Goal: Information Seeking & Learning: Learn about a topic

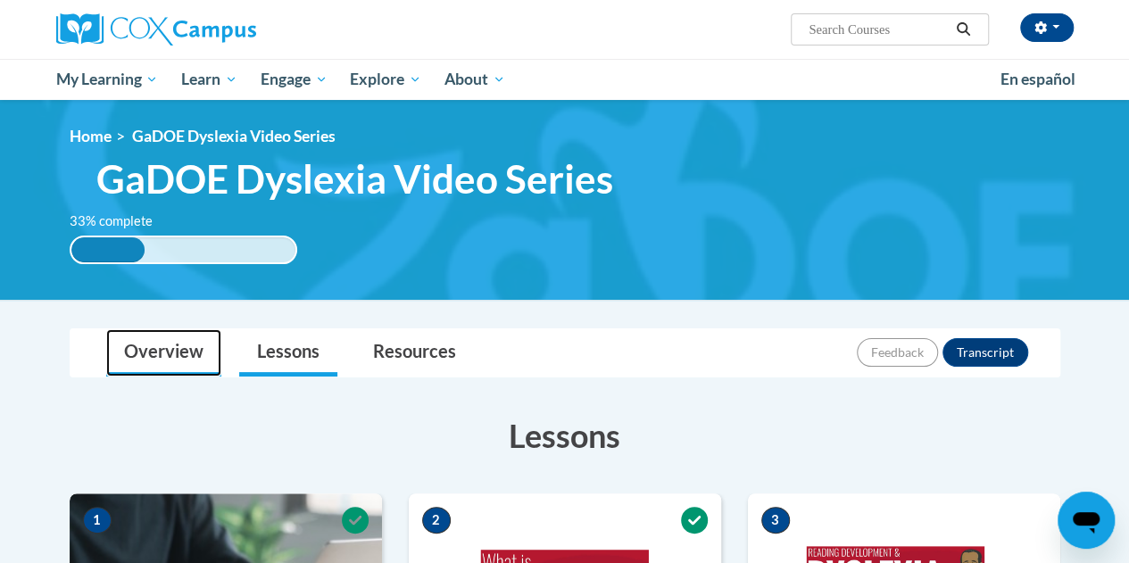
click at [141, 352] on link "Overview" at bounding box center [163, 352] width 115 height 47
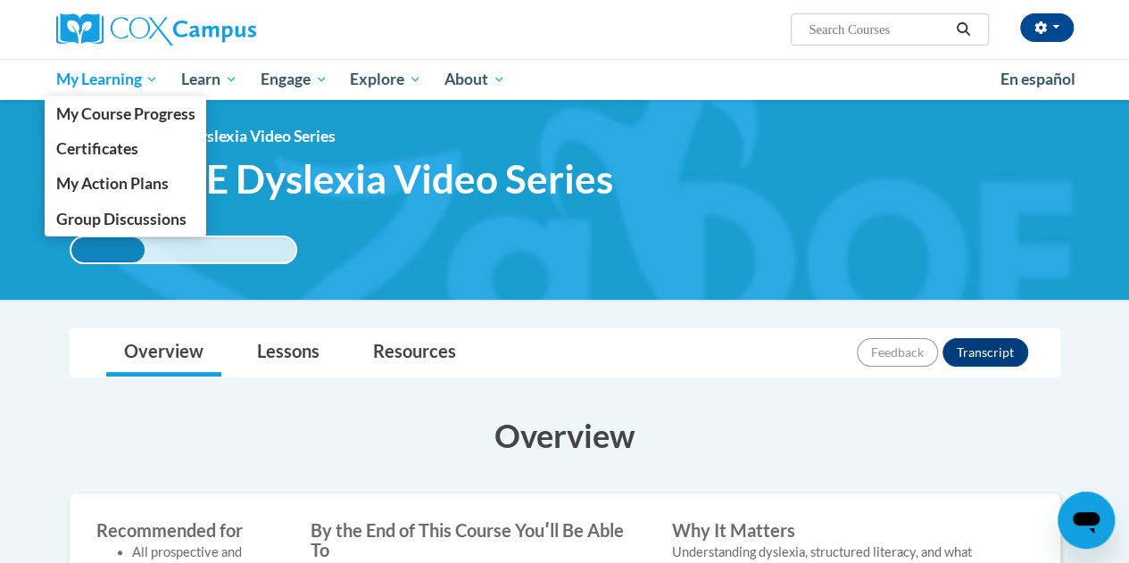
click at [120, 92] on link "My Learning" at bounding box center [108, 79] width 126 height 41
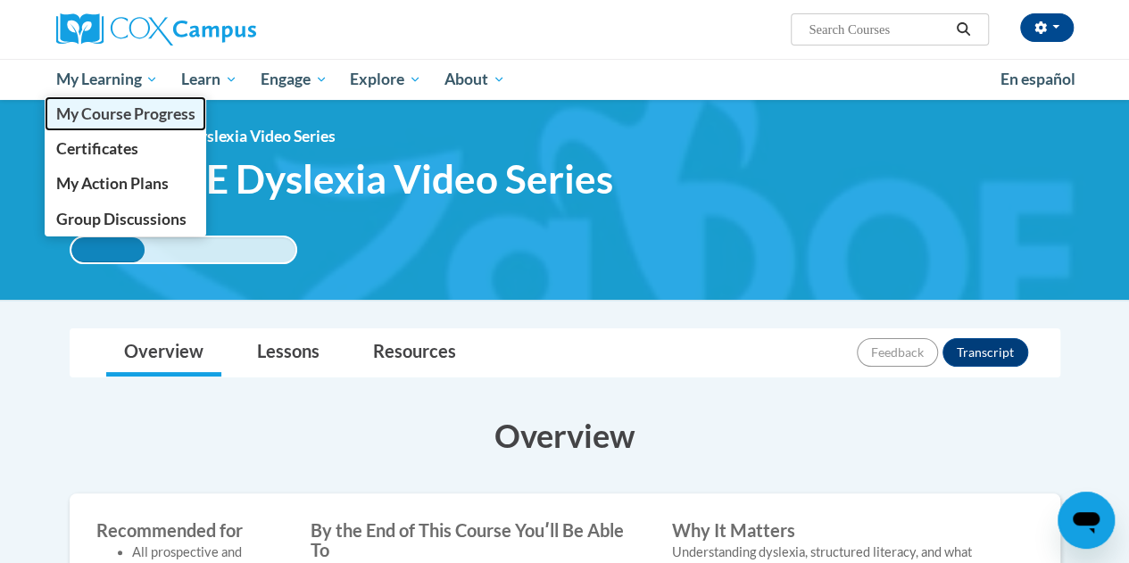
click at [125, 105] on span "My Course Progress" at bounding box center [124, 113] width 139 height 19
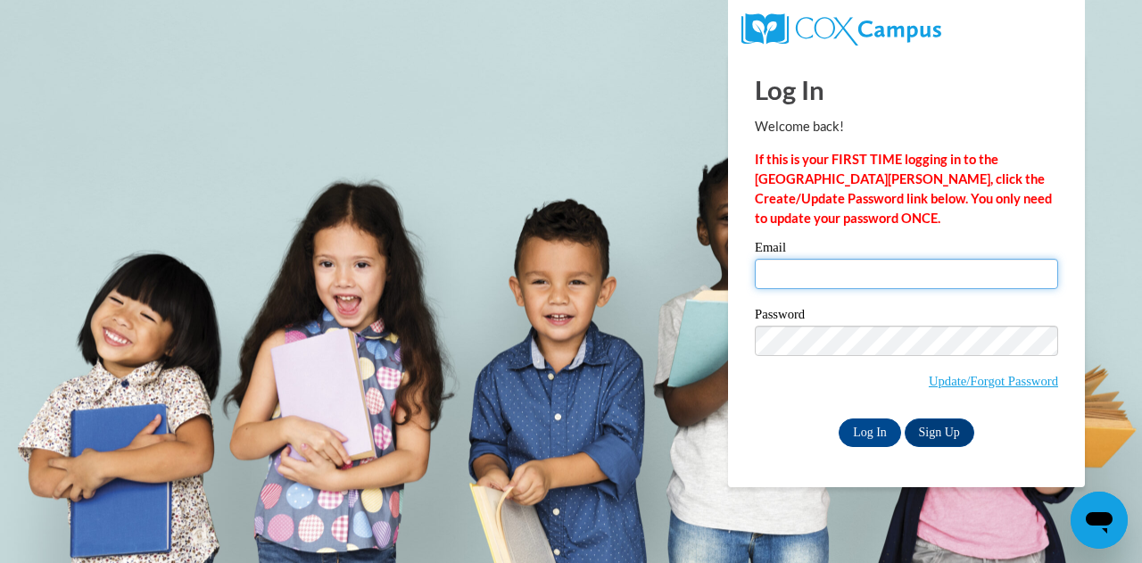
click at [848, 263] on input "Email" at bounding box center [906, 274] width 303 height 30
type input "[EMAIL_ADDRESS][DOMAIN_NAME]"
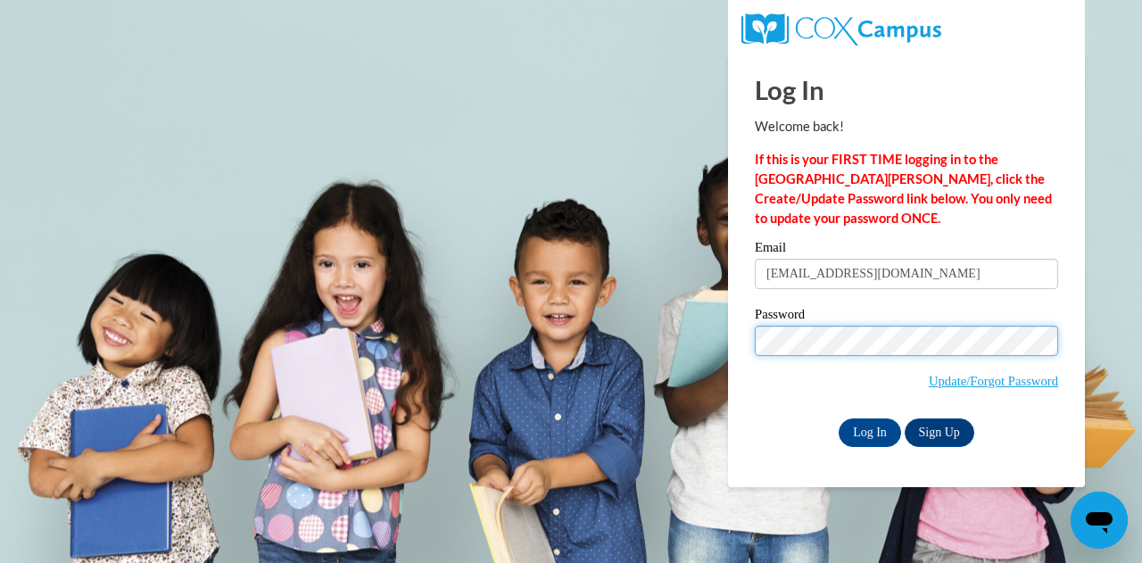
click at [839, 418] on input "Log In" at bounding box center [870, 432] width 62 height 29
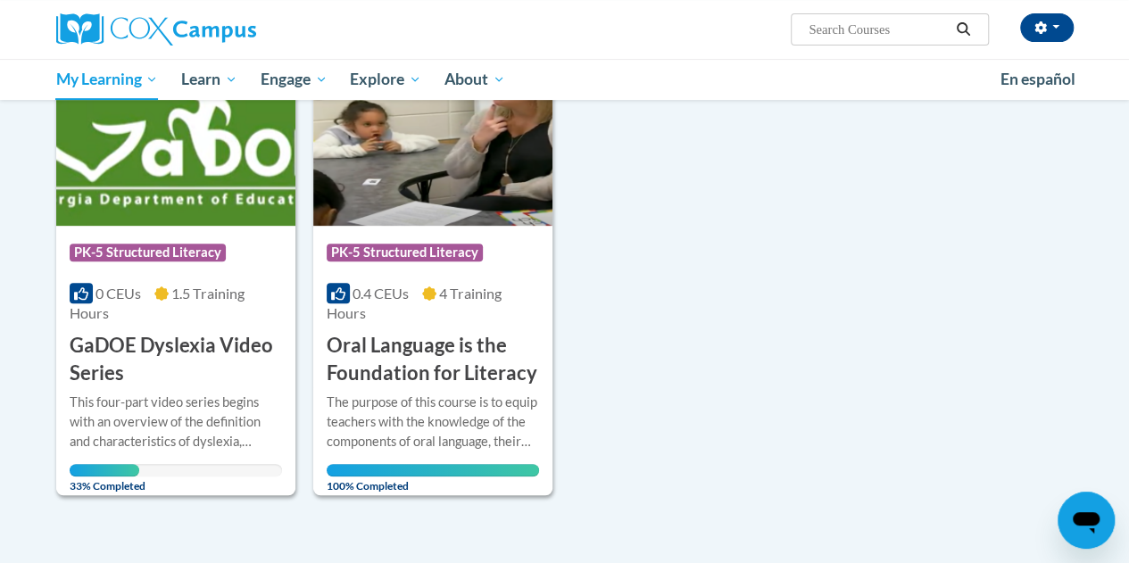
scroll to position [284, 0]
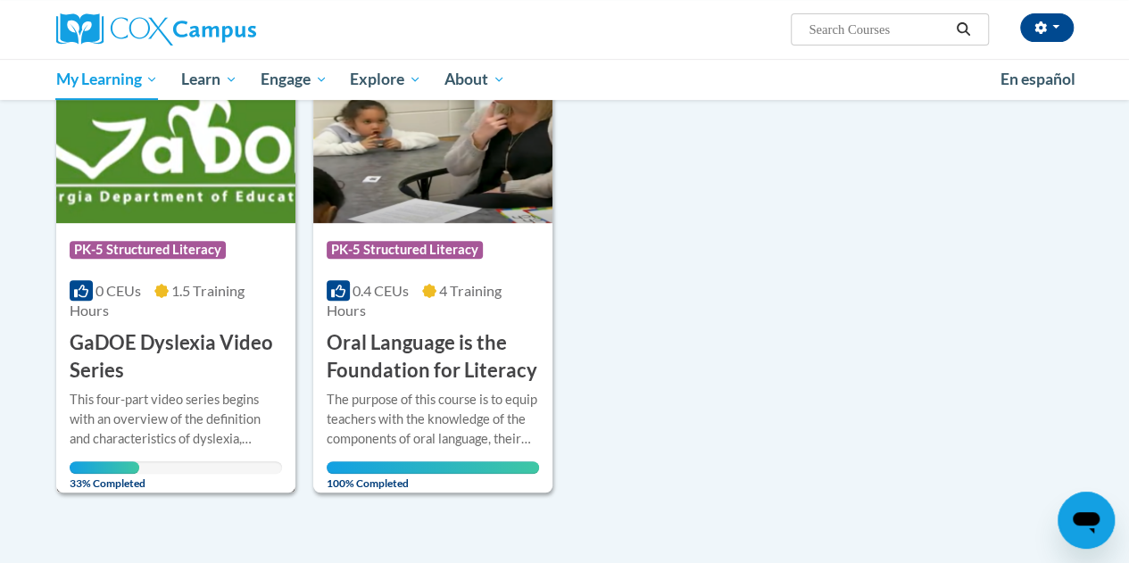
click at [219, 348] on h3 "GaDOE Dyslexia Video Series" at bounding box center [176, 356] width 212 height 55
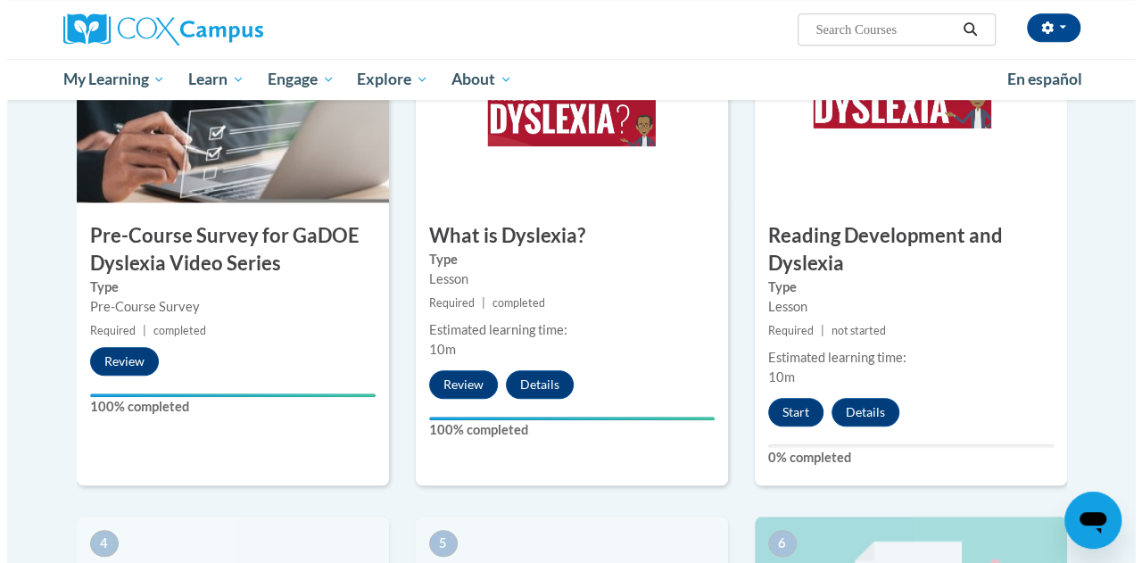
scroll to position [476, 0]
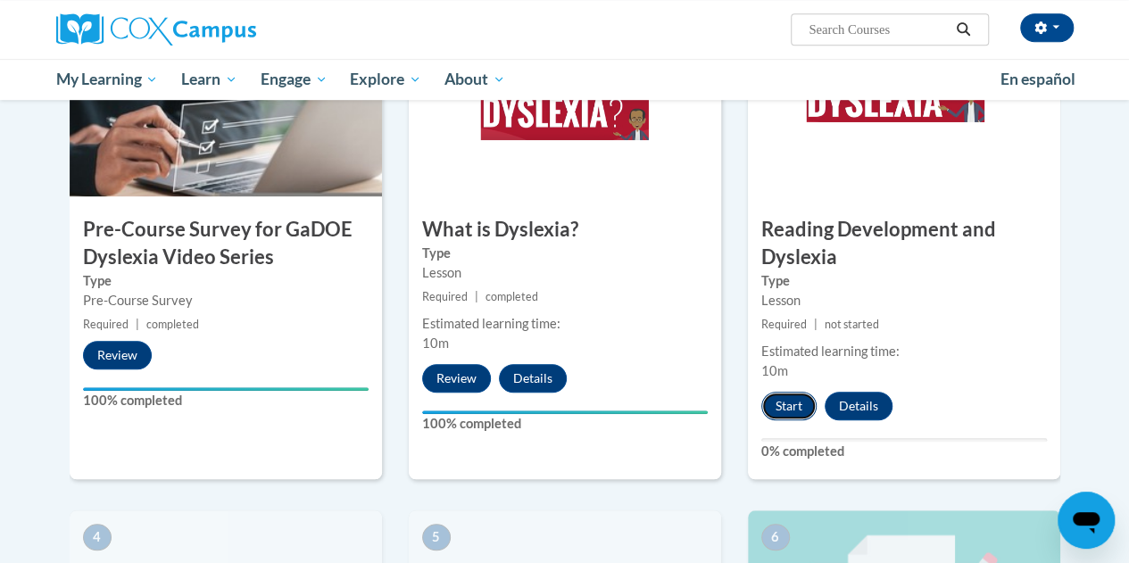
click at [790, 393] on button "Start" at bounding box center [788, 406] width 55 height 29
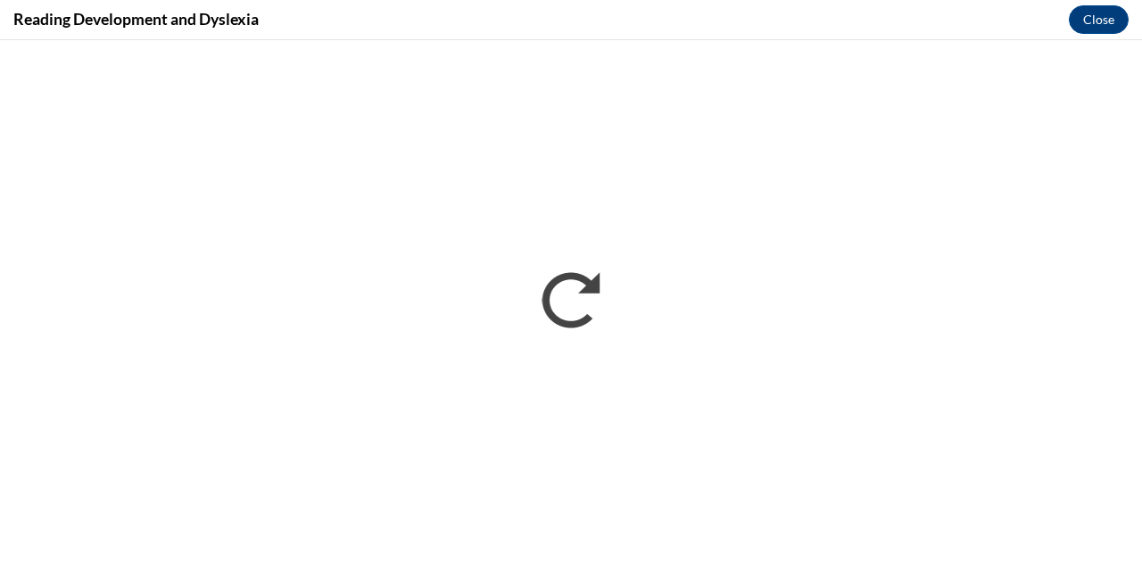
scroll to position [0, 0]
